Goal: Communication & Community: Answer question/provide support

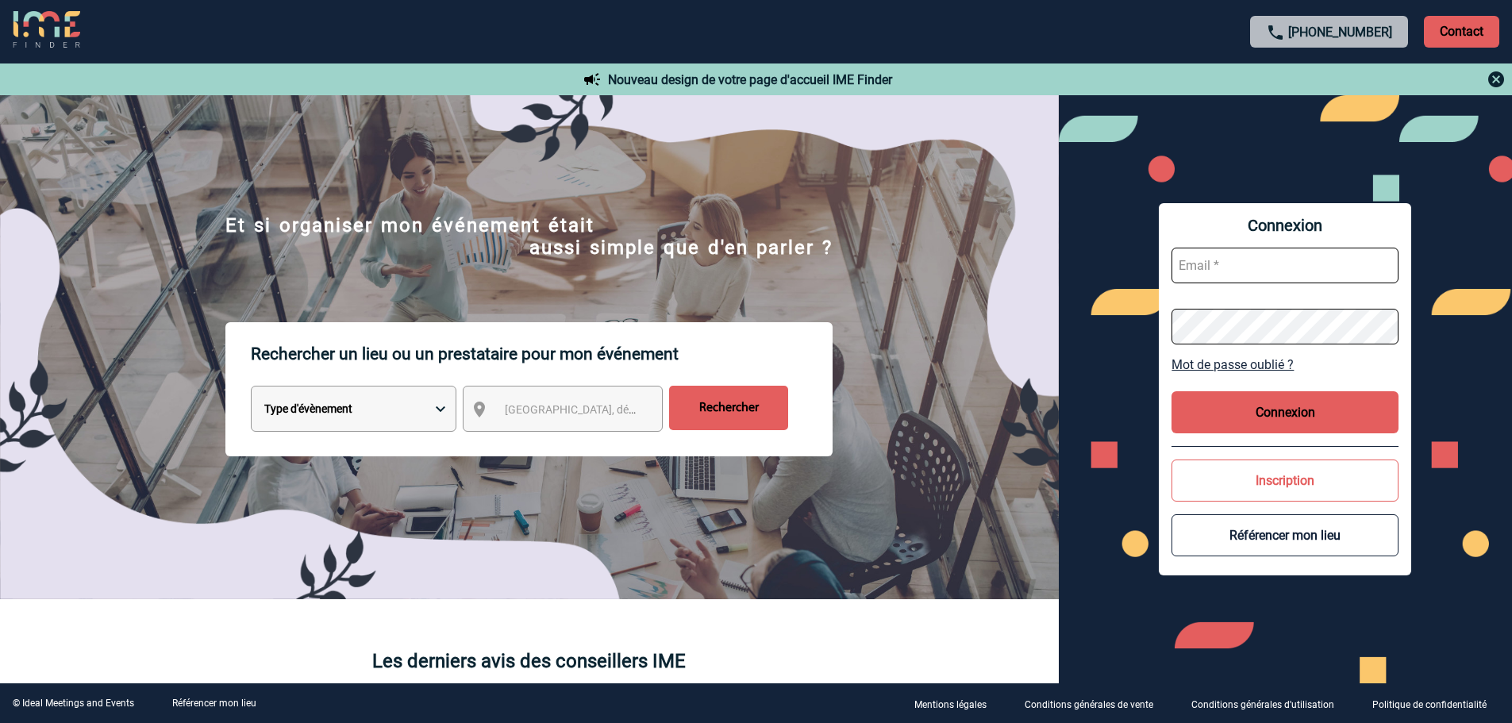
click at [1192, 267] on input "text" at bounding box center [1284, 266] width 227 height 36
paste input "danielle.vermot-desroches@edf.fr"
type input "danielle.vermot-desroches@edf.fr"
click at [1297, 413] on button "Connexion" at bounding box center [1284, 412] width 227 height 42
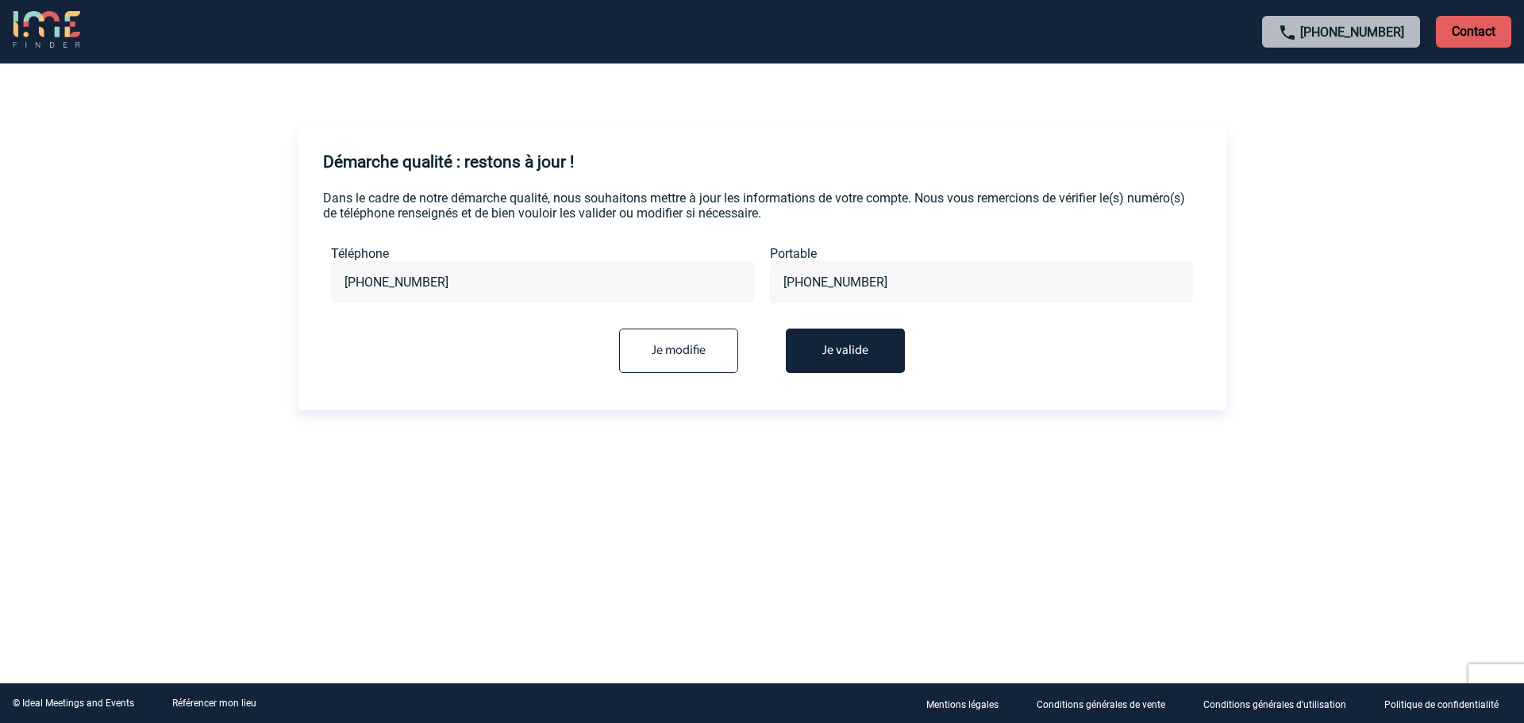
click at [853, 348] on button "Je valide" at bounding box center [845, 351] width 119 height 44
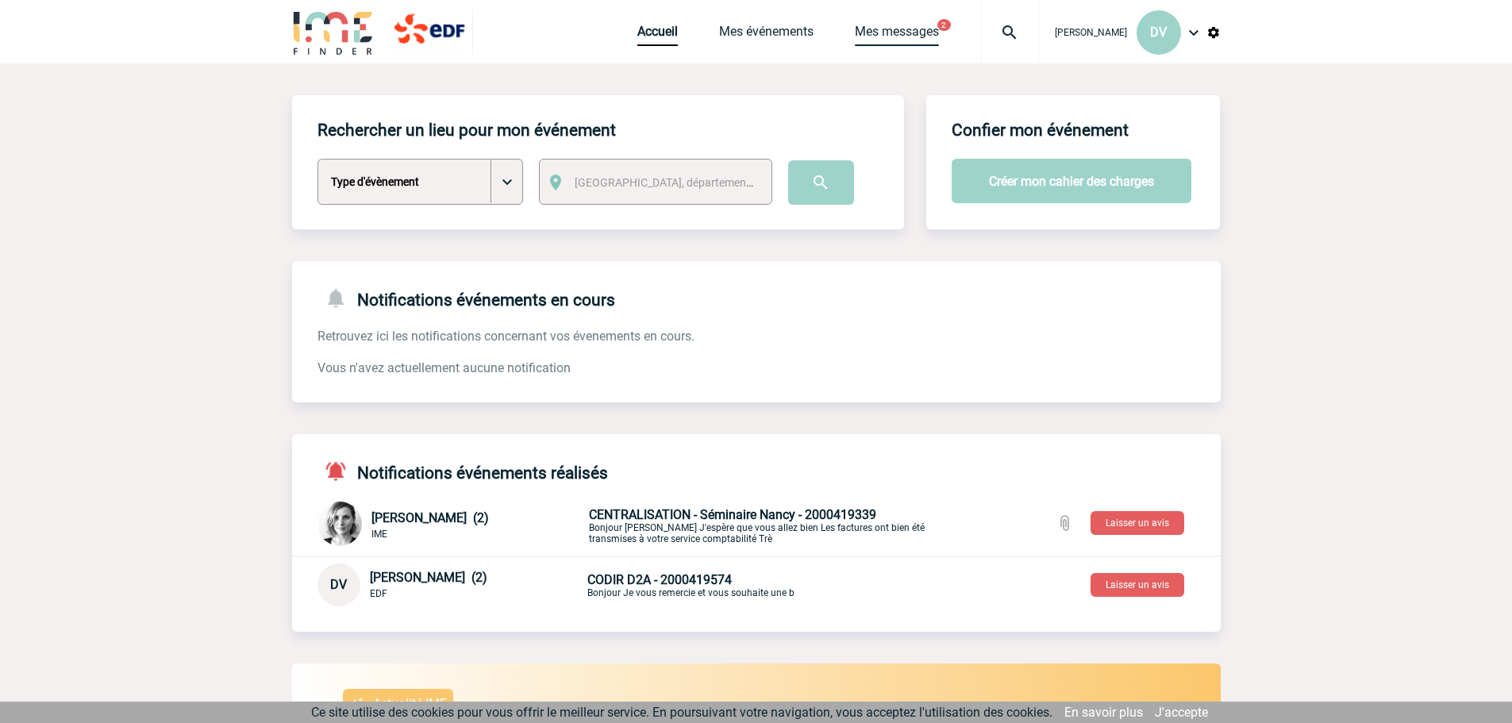
click at [855, 32] on link "Mes messages" at bounding box center [897, 35] width 84 height 22
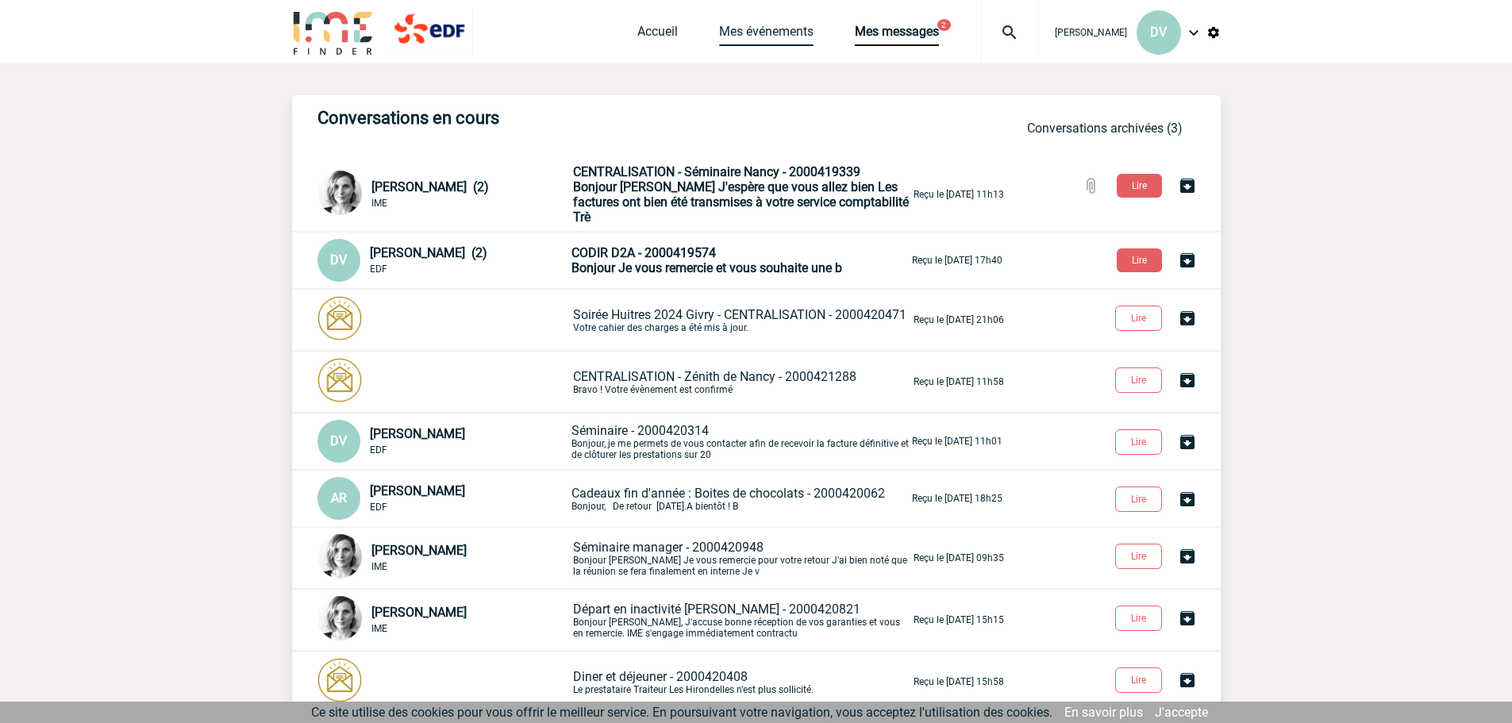
click at [719, 30] on link "Mes événements" at bounding box center [766, 35] width 94 height 22
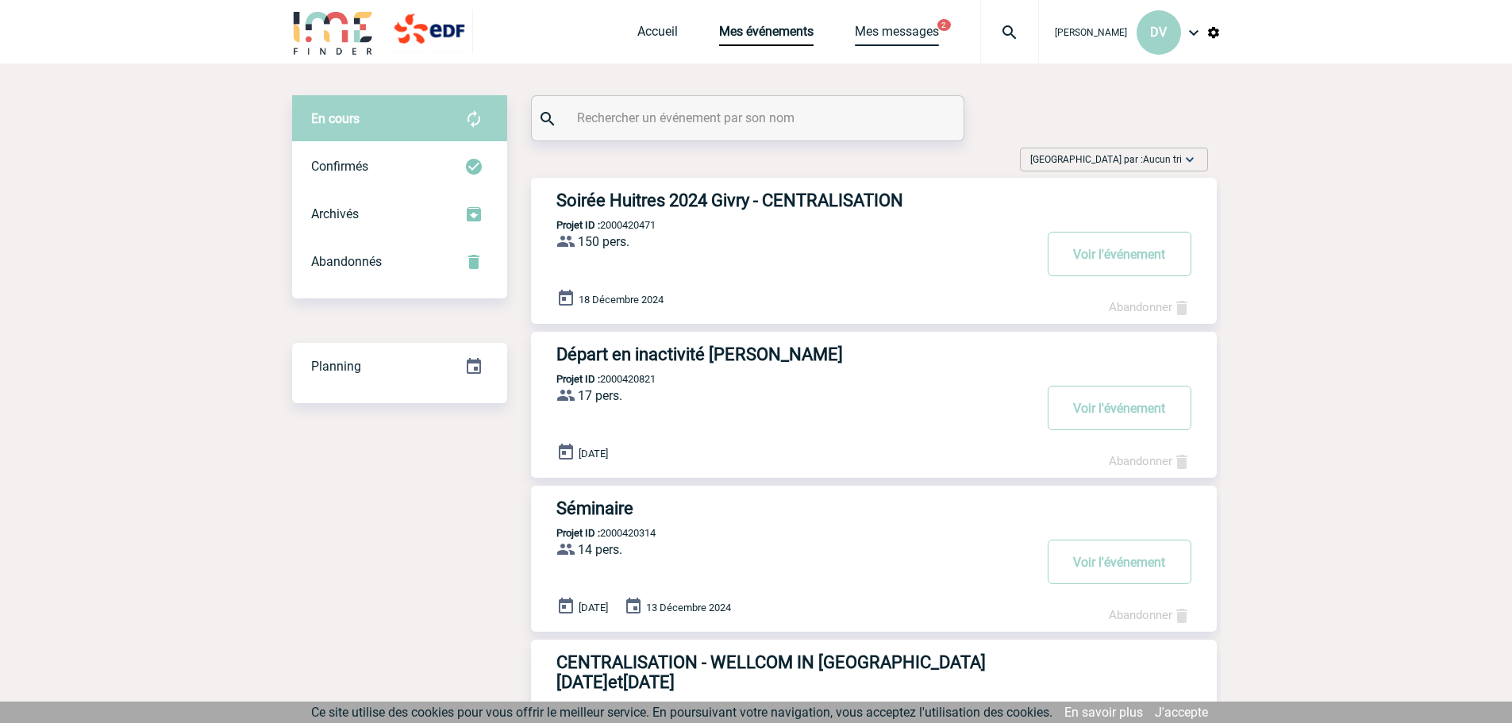
click at [863, 25] on link "Mes messages" at bounding box center [897, 35] width 84 height 22
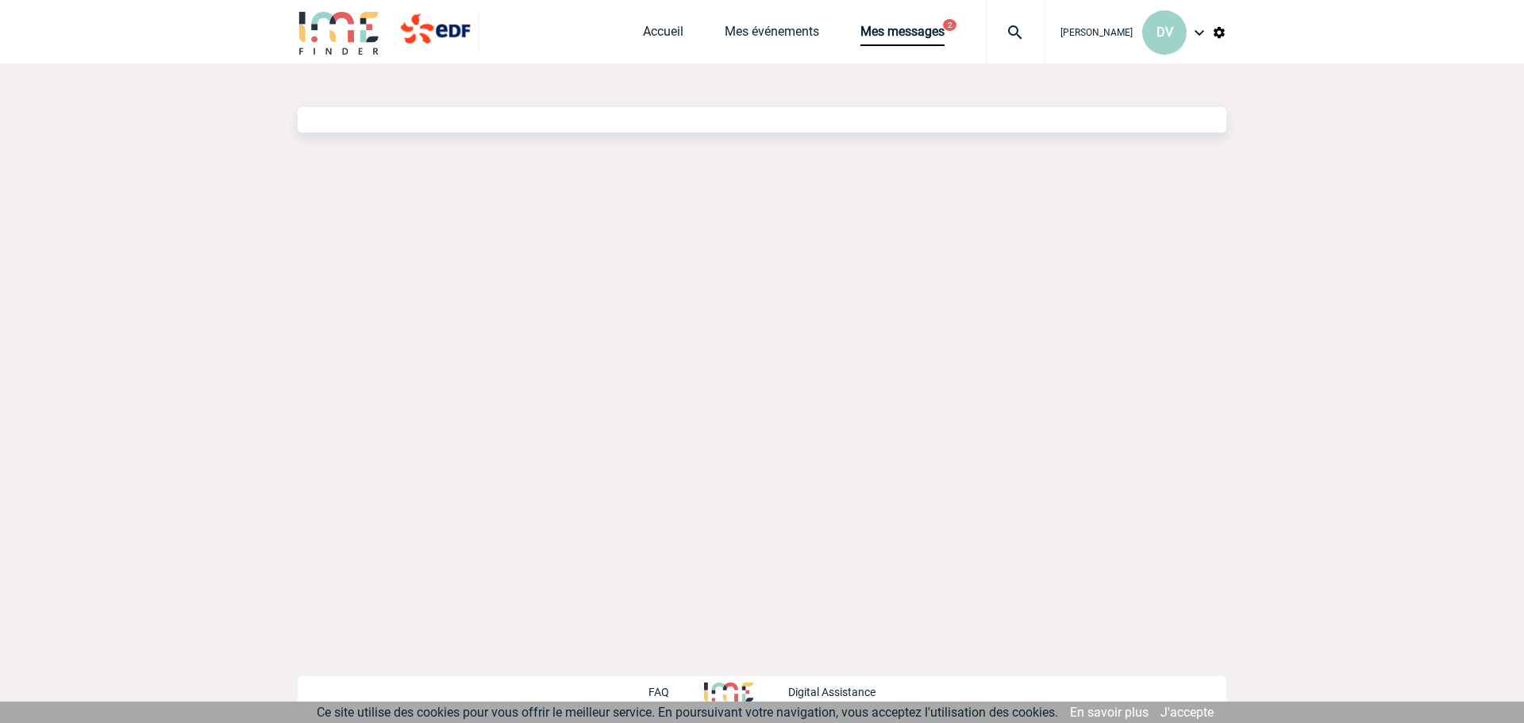
click at [1004, 217] on body "Danielle VERMOT-DESROCHES DV Accueil Mes événements 2" at bounding box center [762, 361] width 1524 height 723
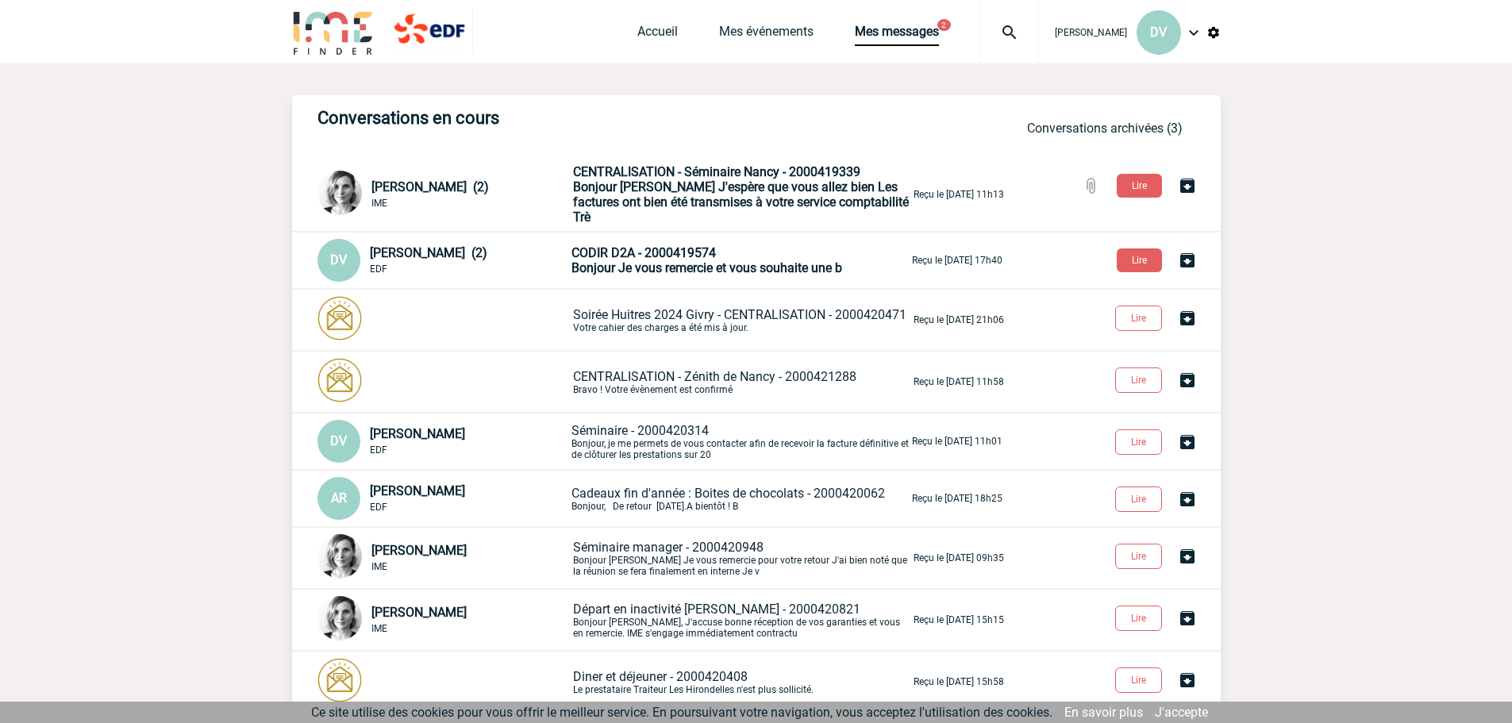
click at [804, 186] on span "Bonjour Annie J'espère que vous allez bien Les factures ont bien été transmises…" at bounding box center [741, 201] width 336 height 45
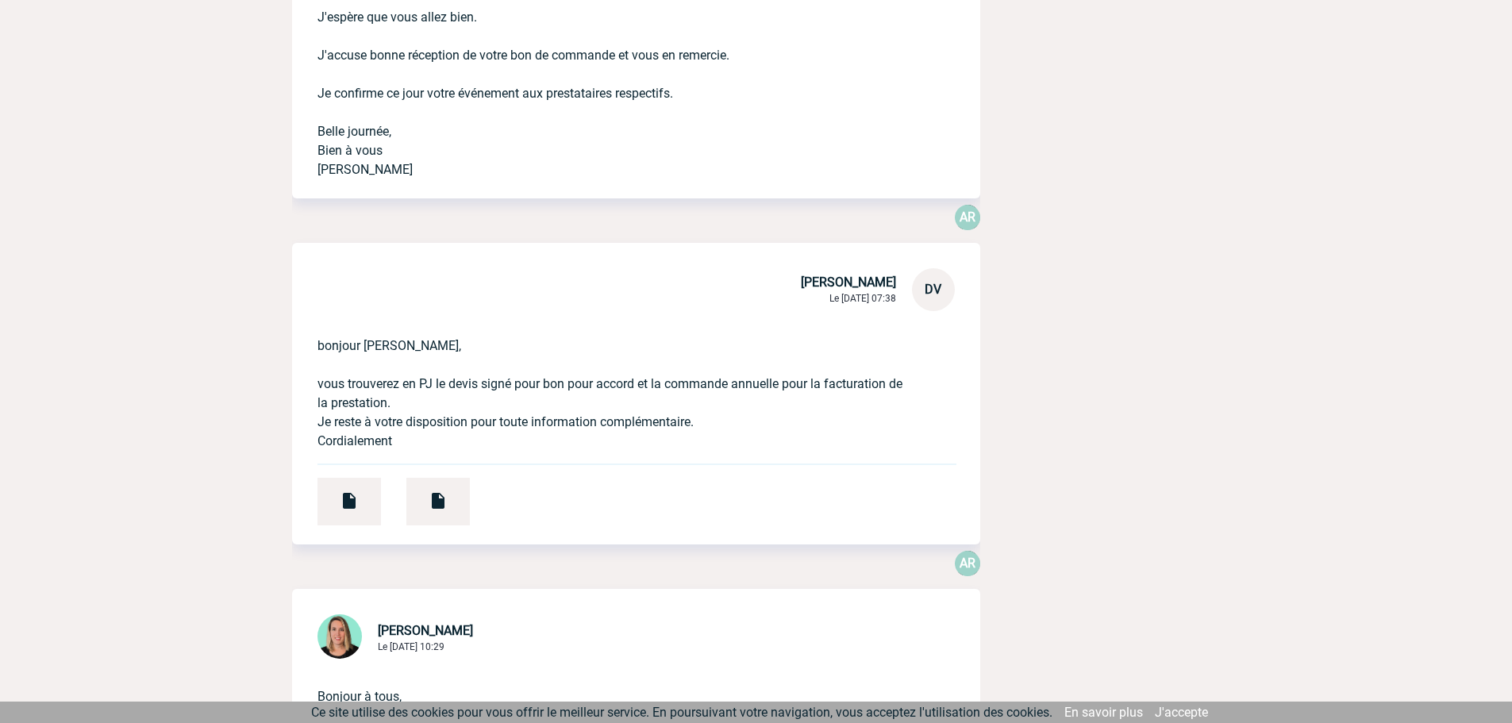
scroll to position [3016, 0]
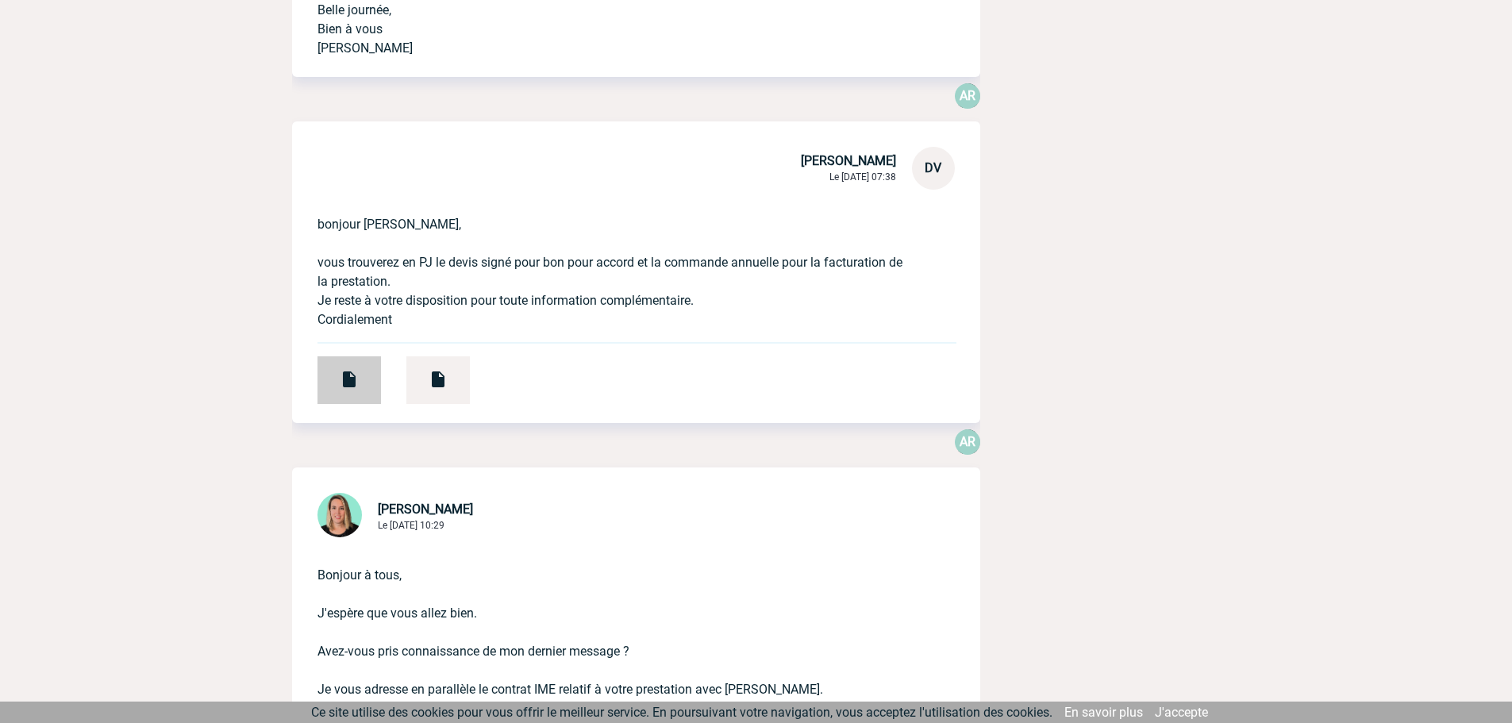
click at [350, 378] on img at bounding box center [349, 379] width 19 height 19
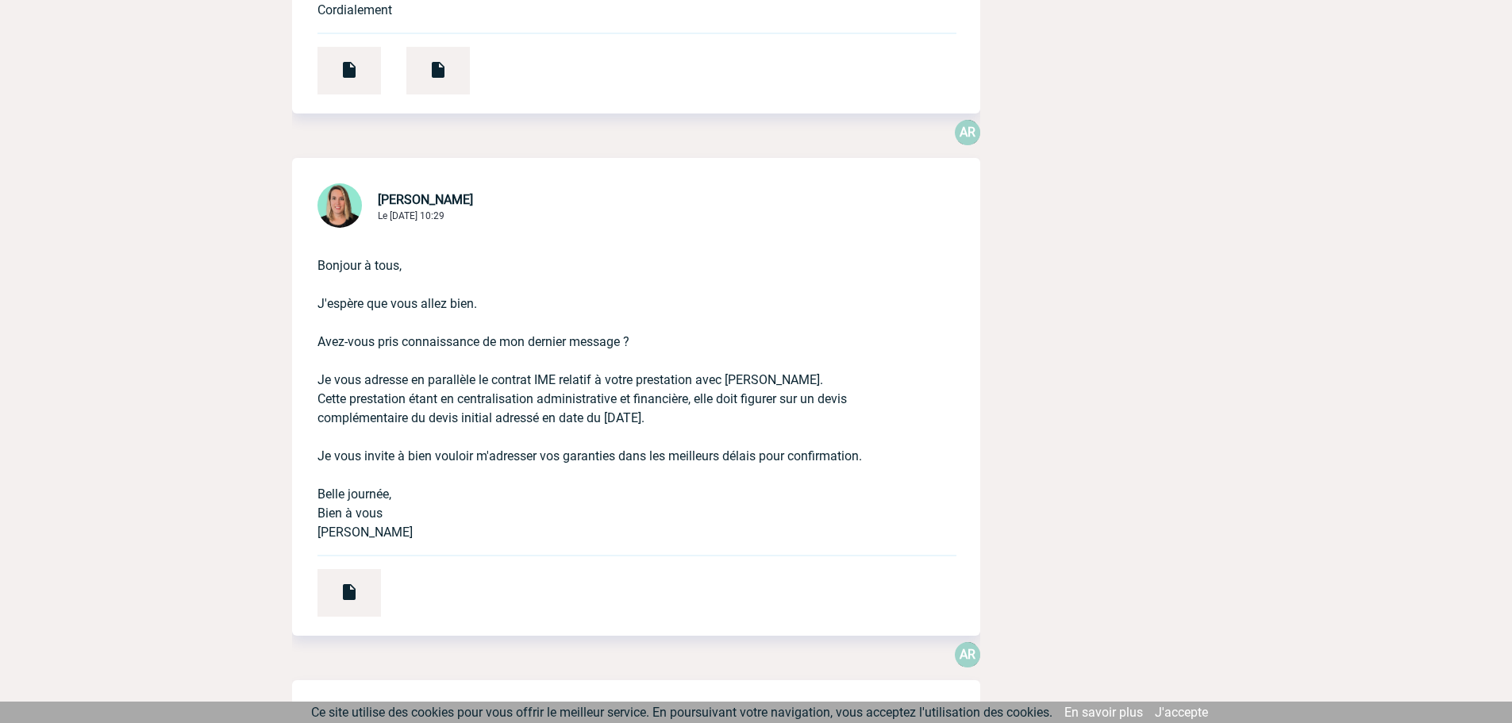
scroll to position [3333, 0]
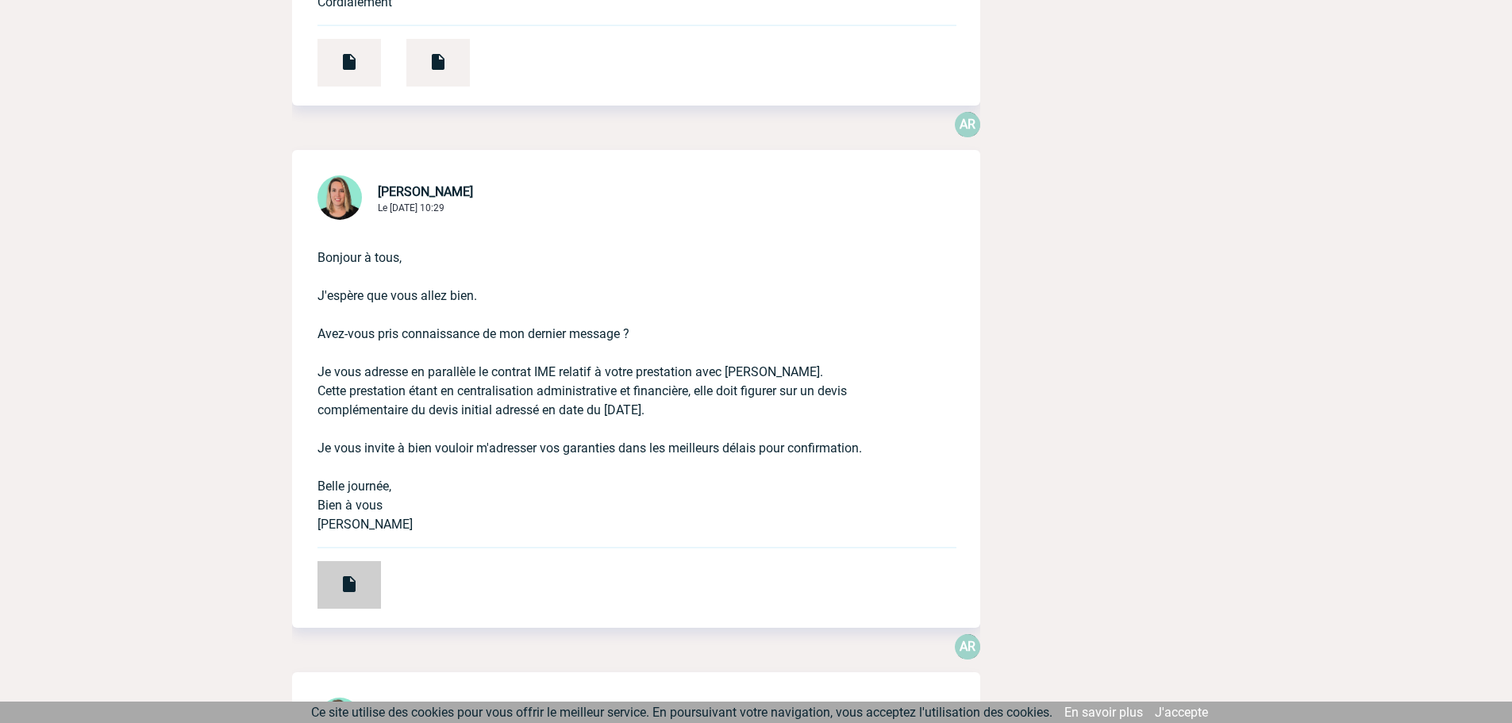
click at [359, 581] on div at bounding box center [348, 585] width 63 height 48
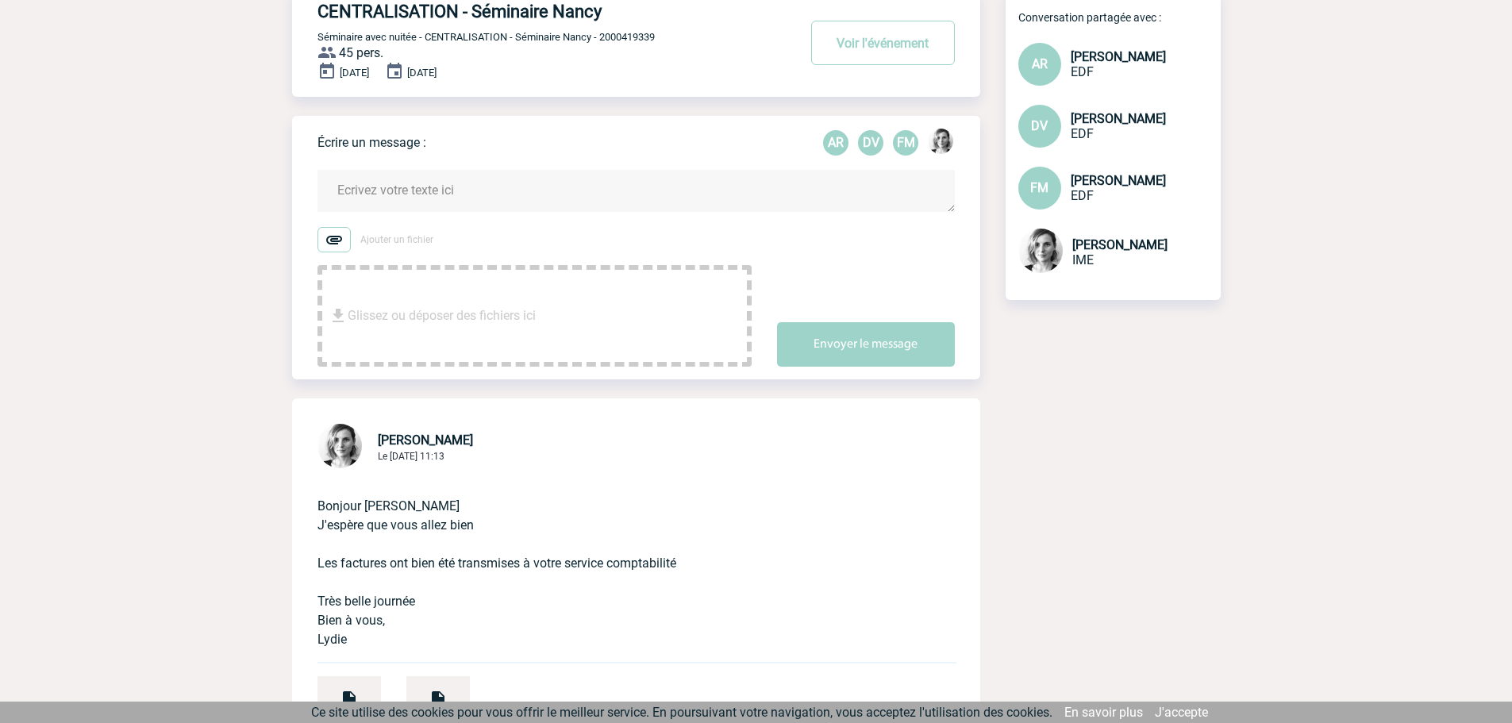
scroll to position [0, 0]
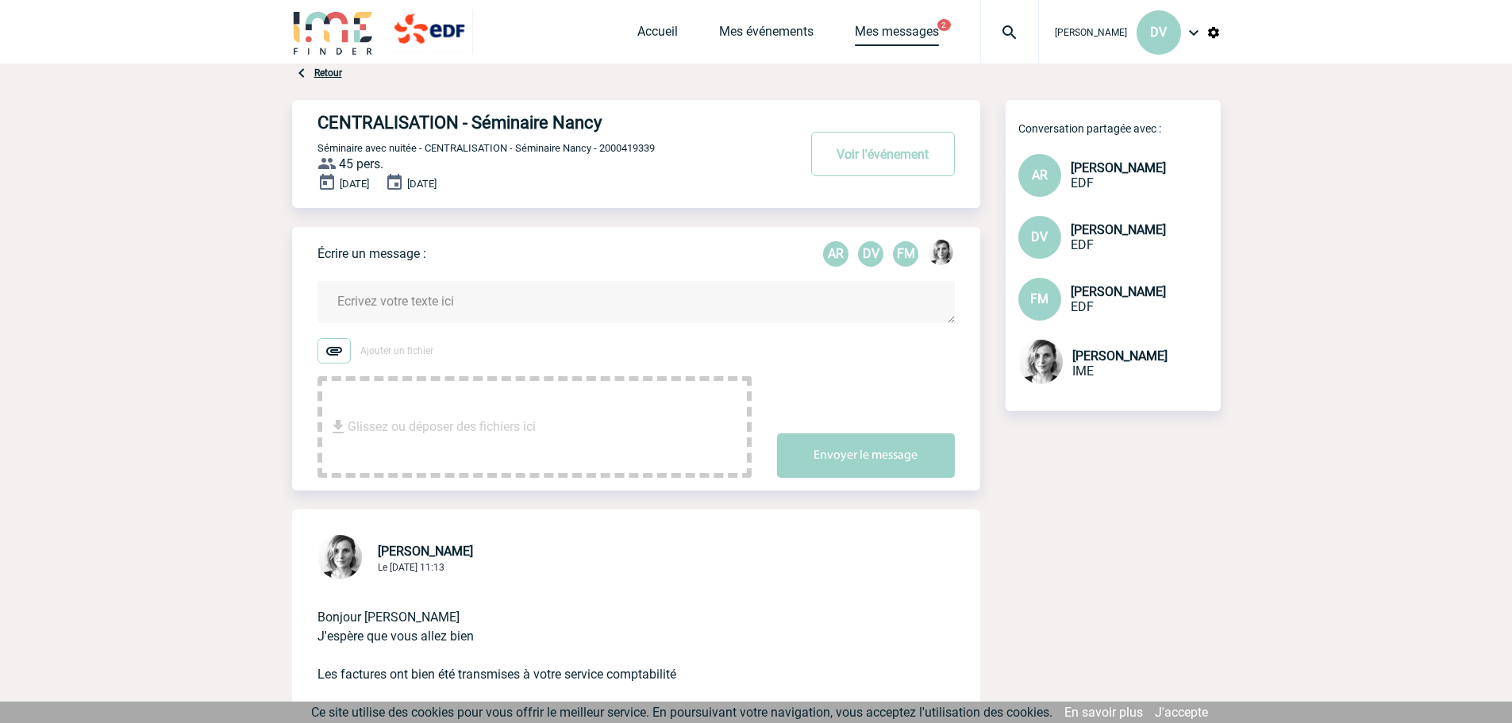
click at [867, 26] on link "Mes messages" at bounding box center [897, 35] width 84 height 22
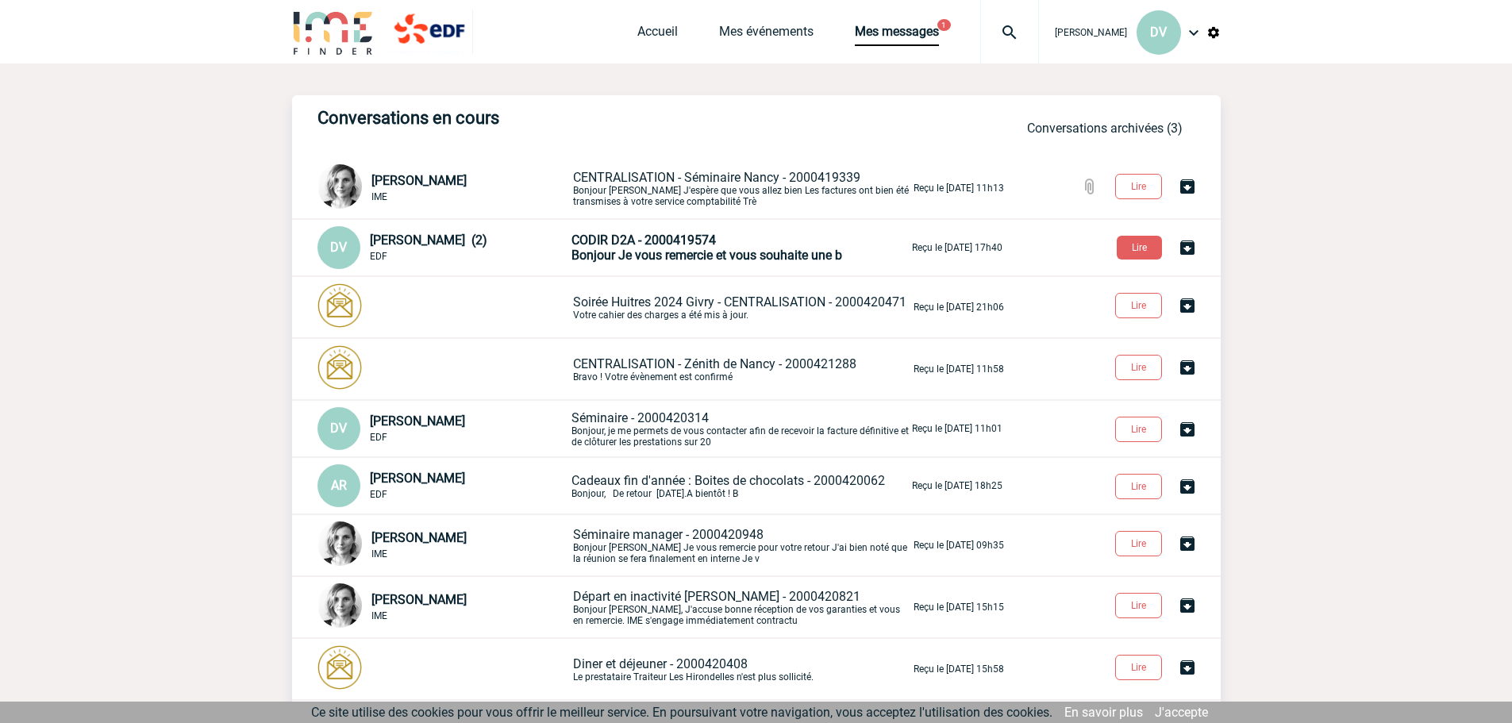
click at [706, 255] on span "Bonjour Je vous remercie et vous souhaite une b" at bounding box center [706, 255] width 271 height 15
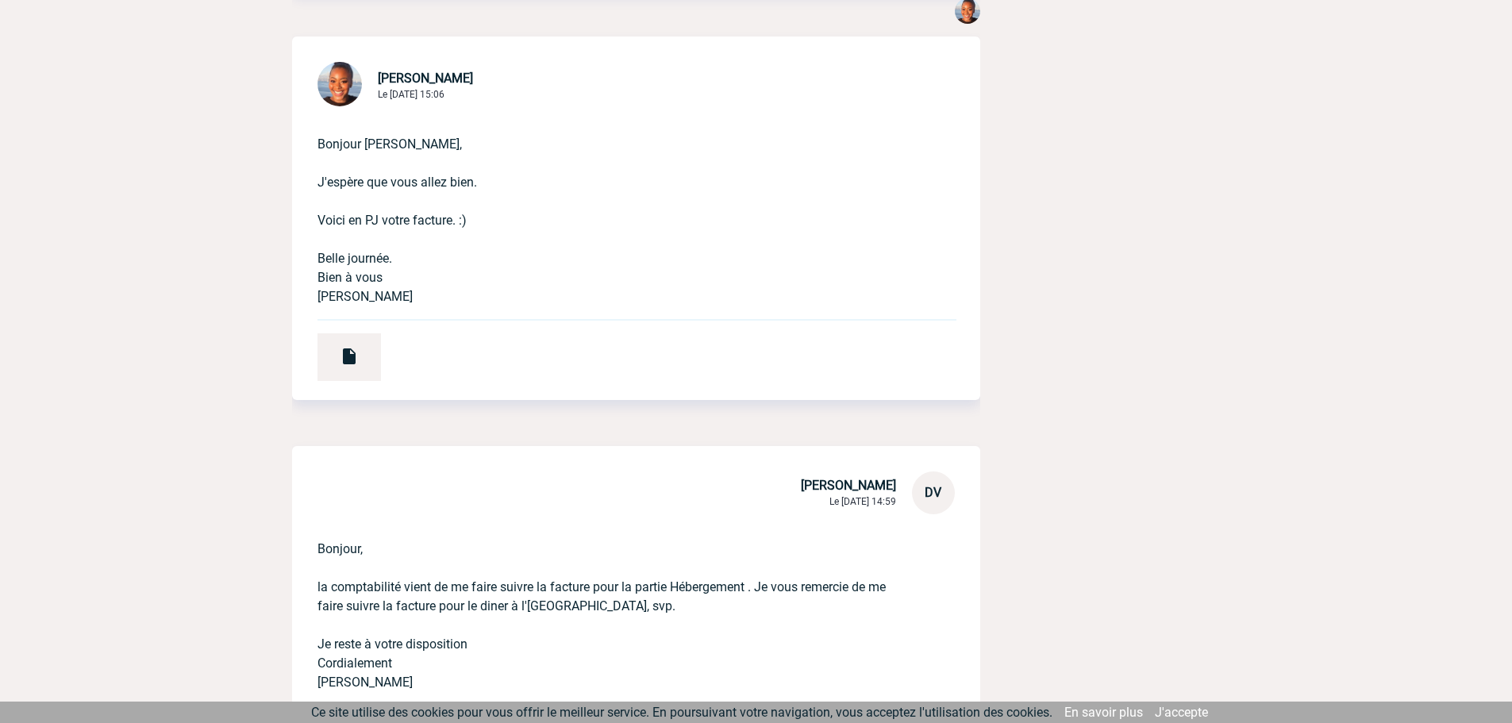
scroll to position [794, 0]
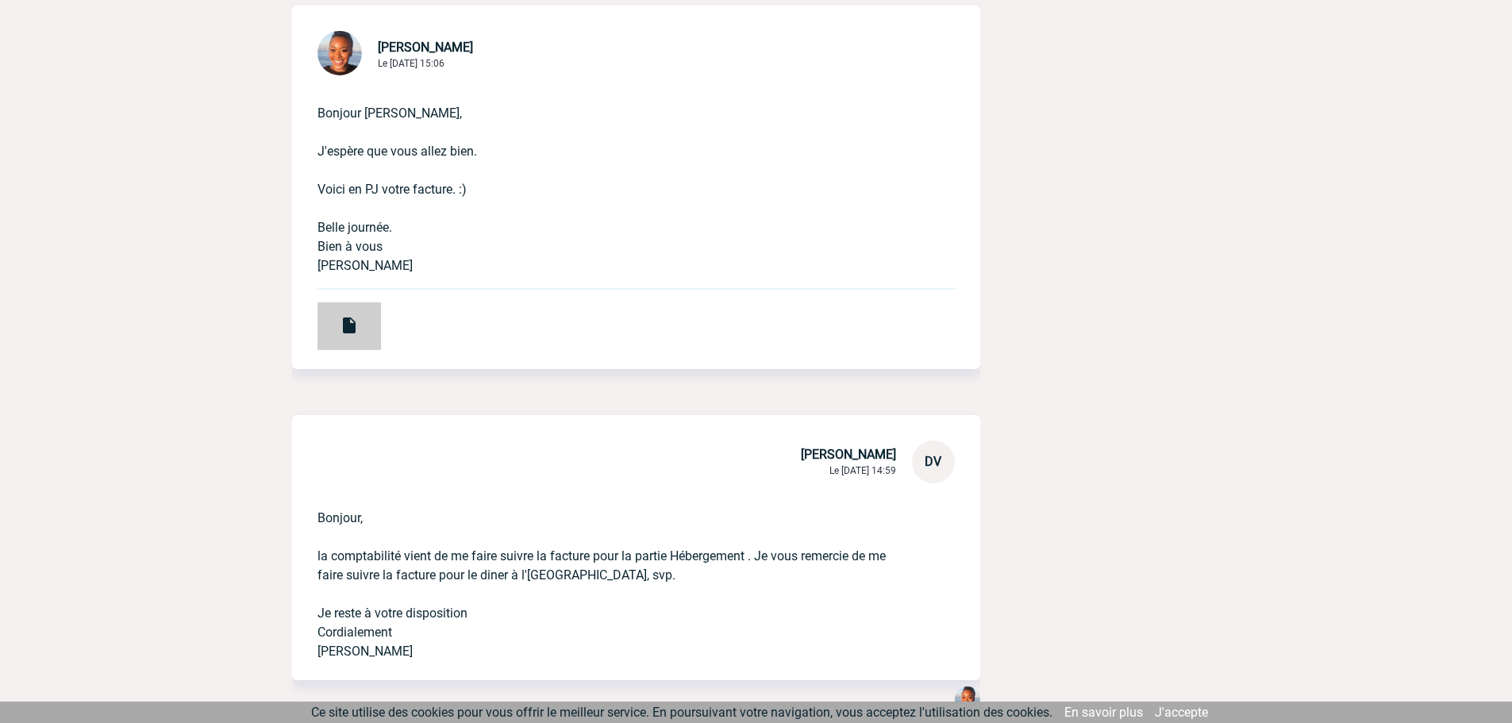
click at [353, 327] on img at bounding box center [349, 325] width 19 height 19
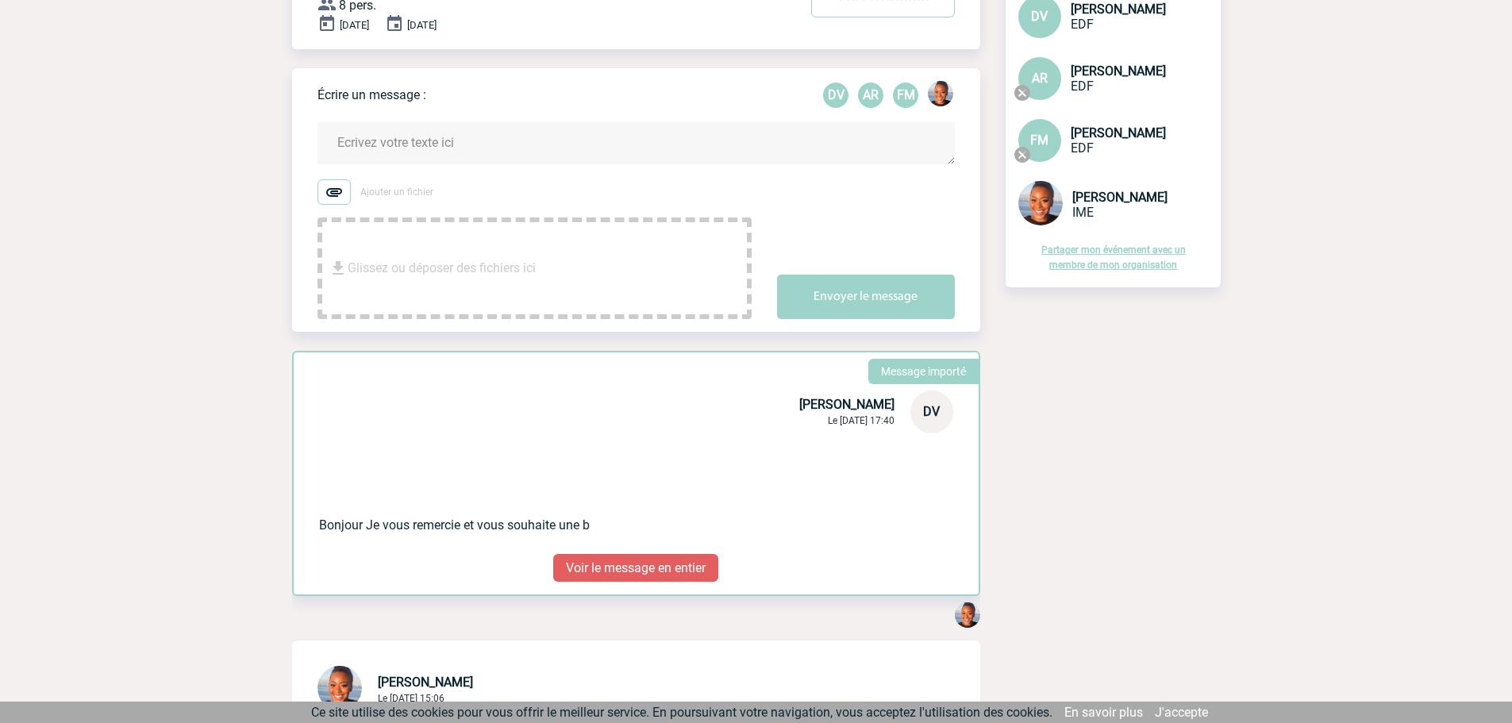
scroll to position [0, 0]
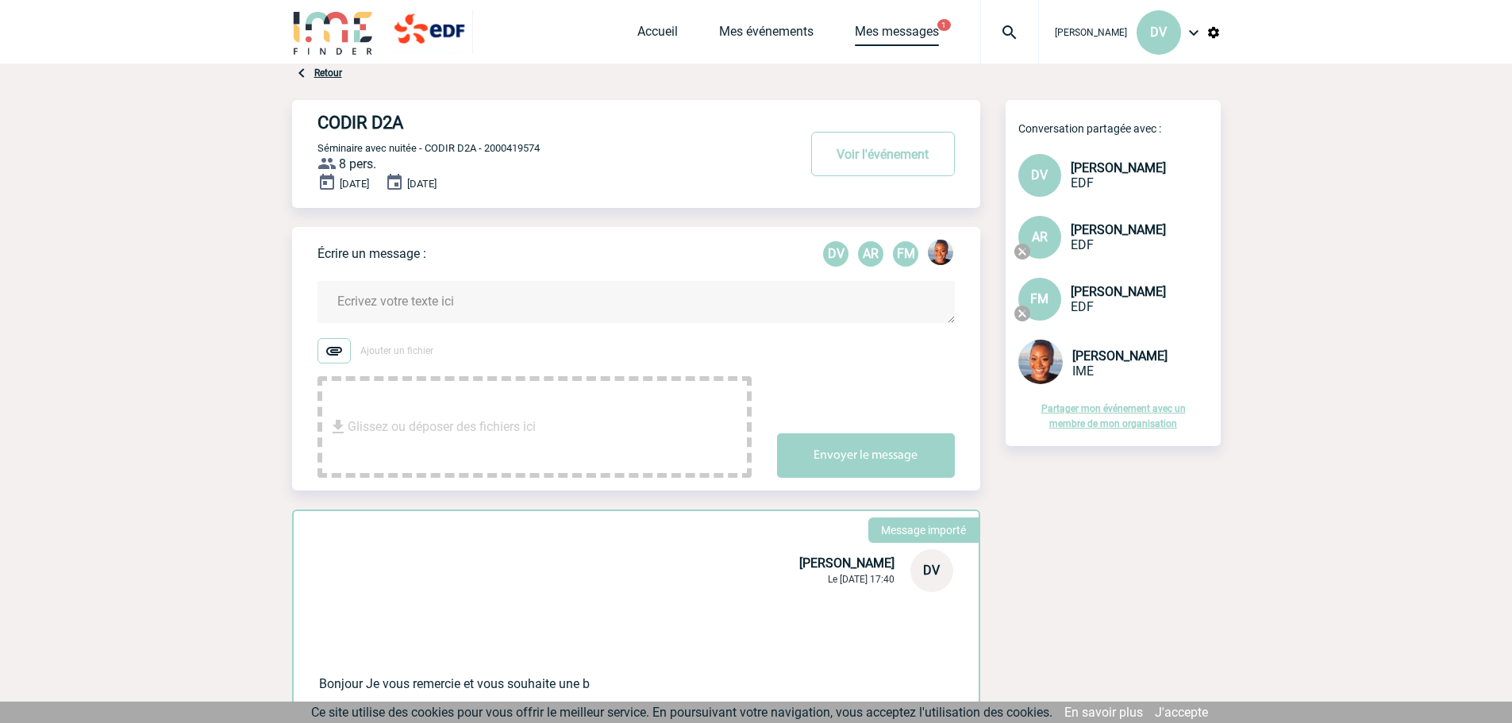
click at [855, 29] on link "Mes messages" at bounding box center [897, 35] width 84 height 22
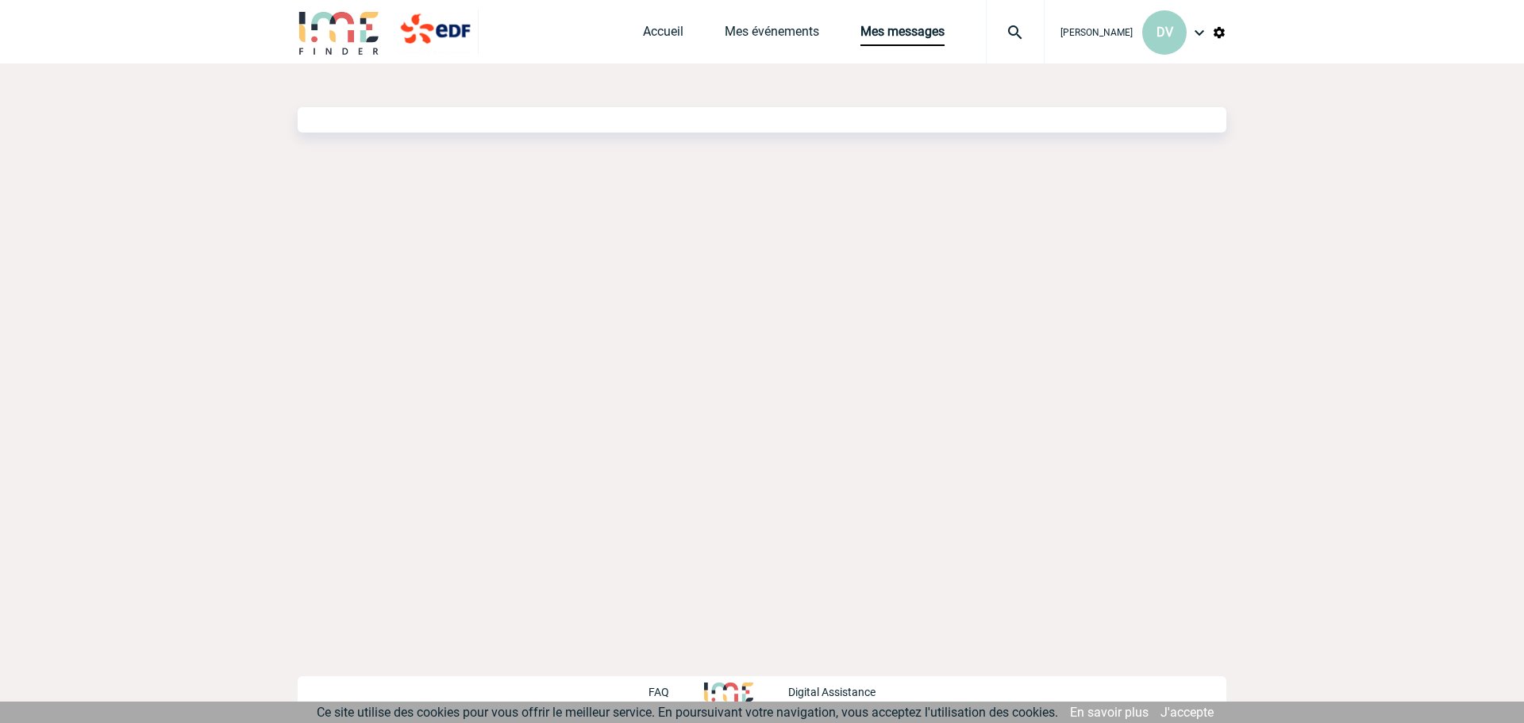
click at [860, 29] on link "Mes messages" at bounding box center [902, 35] width 84 height 22
